Goal: Task Accomplishment & Management: Use online tool/utility

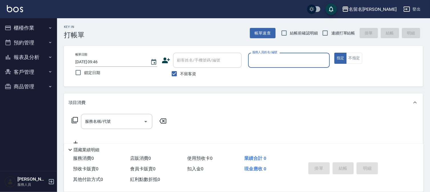
click at [275, 62] on input "服務人員姓名/編號" at bounding box center [289, 60] width 77 height 10
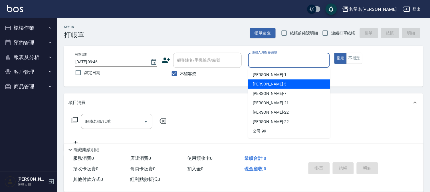
click at [271, 80] on div "[PERSON_NAME]-3" at bounding box center [289, 84] width 82 height 9
type input "[PERSON_NAME]-3"
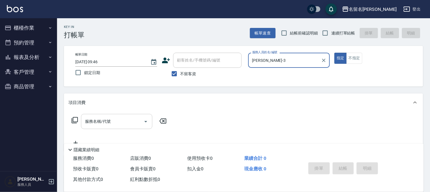
drag, startPoint x: 98, startPoint y: 121, endPoint x: 94, endPoint y: 124, distance: 4.8
click at [96, 123] on input "服務名稱/代號" at bounding box center [113, 122] width 58 height 10
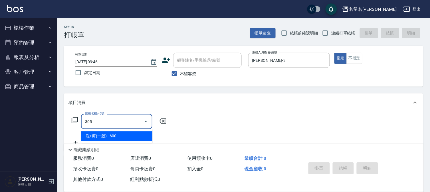
type input "洗+剪(一般)(305)"
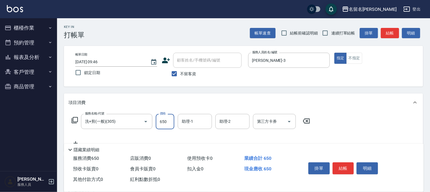
type input "650"
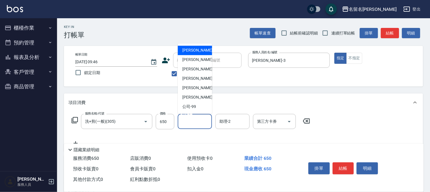
drag, startPoint x: 204, startPoint y: 121, endPoint x: 196, endPoint y: 95, distance: 27.4
click at [204, 121] on input "助理-1" at bounding box center [194, 122] width 29 height 10
click at [194, 61] on span "[PERSON_NAME]-3" at bounding box center [199, 60] width 34 height 6
type input "[PERSON_NAME]-3"
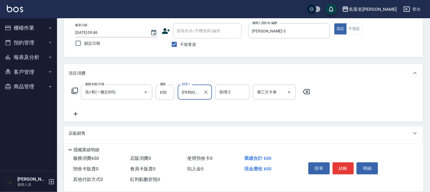
scroll to position [63, 0]
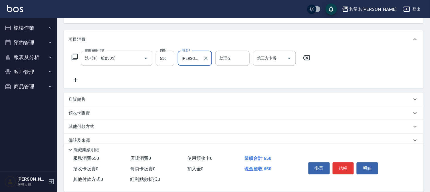
click at [77, 78] on icon at bounding box center [75, 80] width 14 height 7
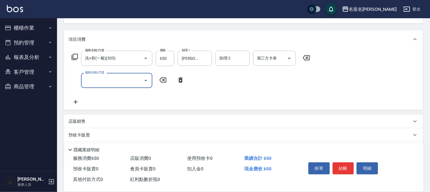
click at [89, 81] on input "服務名稱/代號" at bounding box center [113, 81] width 58 height 10
type input "潤絲(809)"
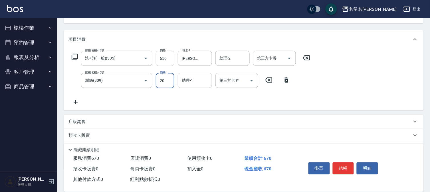
click at [196, 80] on input "助理-1" at bounding box center [194, 81] width 29 height 10
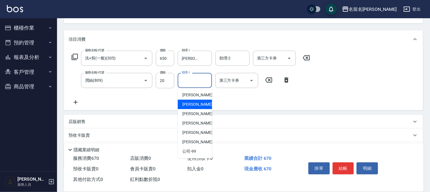
click at [195, 100] on div "[PERSON_NAME]-3" at bounding box center [195, 104] width 34 height 9
type input "[PERSON_NAME]-3"
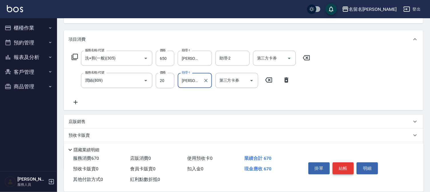
click at [350, 170] on button "結帳" at bounding box center [343, 169] width 21 height 12
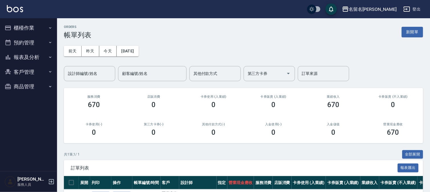
drag, startPoint x: 21, startPoint y: 60, endPoint x: 27, endPoint y: 67, distance: 9.2
click at [25, 59] on button "報表及分析" at bounding box center [28, 57] width 53 height 15
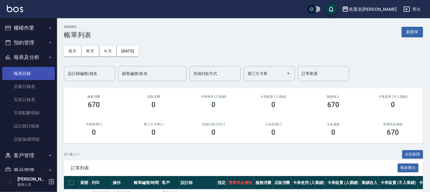
click at [25, 74] on link "報表目錄" at bounding box center [28, 73] width 53 height 13
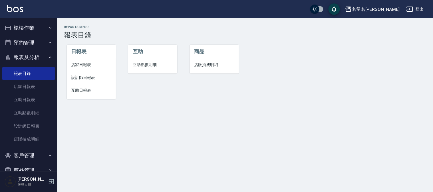
click at [81, 78] on span "設計師日報表" at bounding box center [91, 78] width 40 height 6
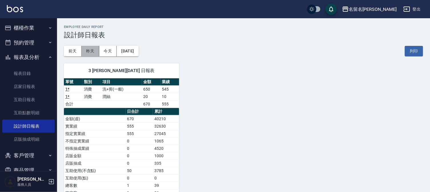
click at [94, 53] on button "昨天" at bounding box center [91, 51] width 18 height 11
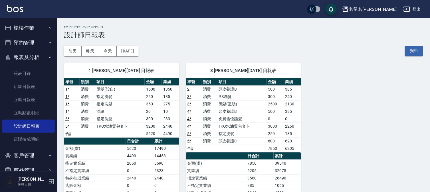
click at [390, 77] on div "1 [PERSON_NAME][DATE] 日報表 單號 類別 項目 金額 業績 1 * 消費 燙髮(設自) 1500 1350 1 * 消費 指定洗髮 25…" at bounding box center [240, 168] width 366 height 222
click at [22, 29] on button "櫃檯作業" at bounding box center [28, 28] width 53 height 15
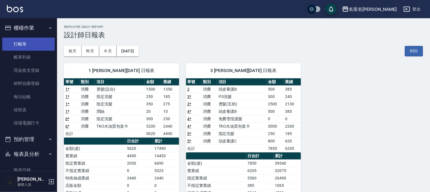
click at [25, 42] on link "打帳單" at bounding box center [28, 44] width 53 height 13
